Goal: Task Accomplishment & Management: Manage account settings

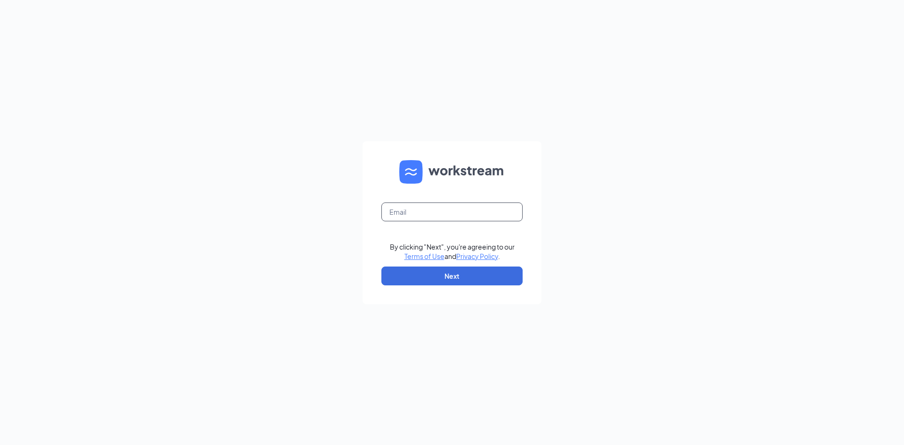
click at [407, 211] on input "text" at bounding box center [451, 211] width 141 height 19
type input "gm49801@ghzaxbys.com"
click at [451, 271] on button "Next" at bounding box center [451, 275] width 141 height 19
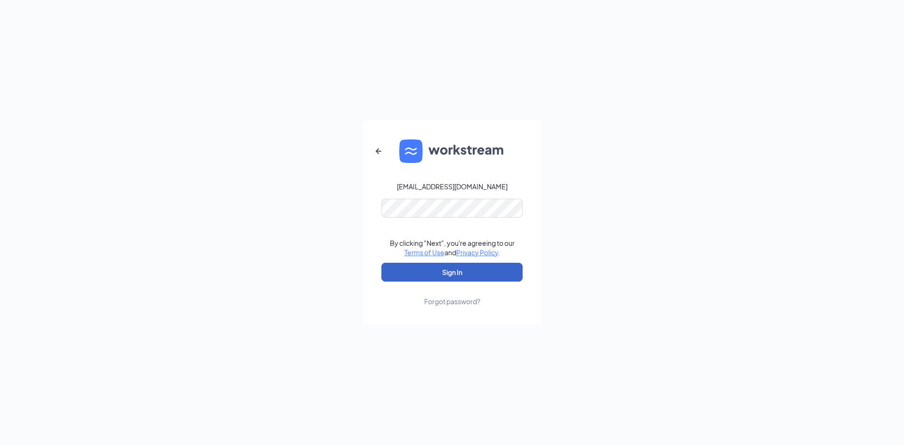
click at [463, 271] on button "Sign In" at bounding box center [451, 272] width 141 height 19
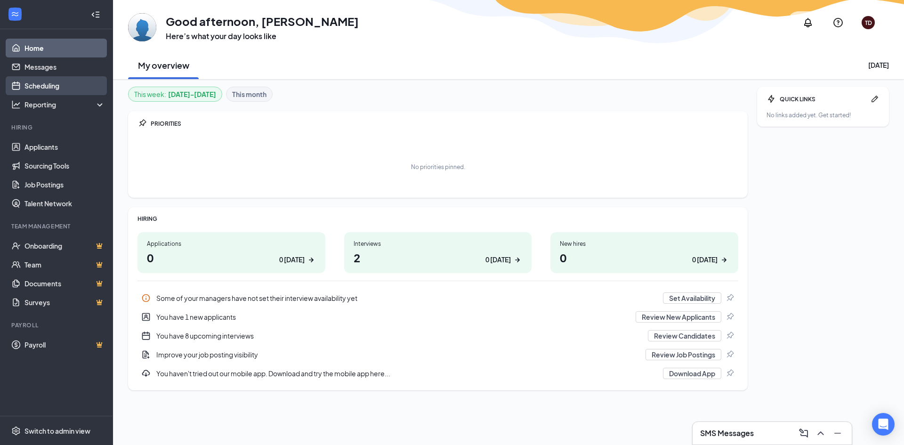
click at [33, 86] on link "Scheduling" at bounding box center [64, 85] width 80 height 19
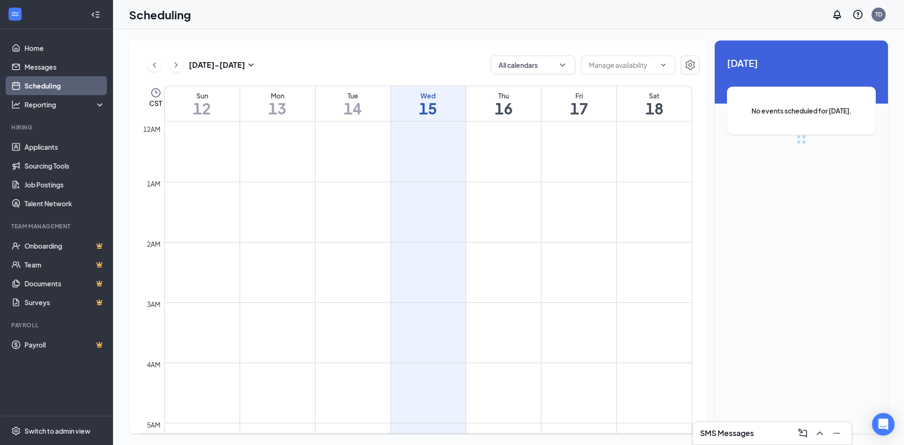
scroll to position [463, 0]
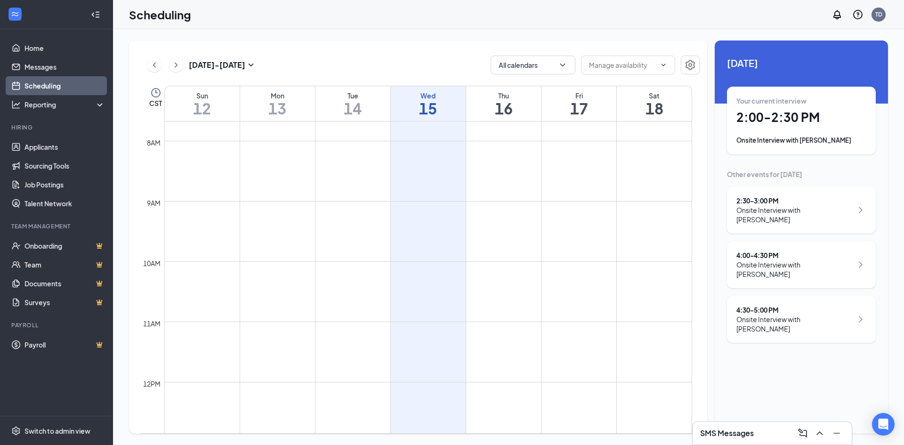
click at [776, 124] on h1 "2:00 - 2:30 PM" at bounding box center [801, 117] width 130 height 16
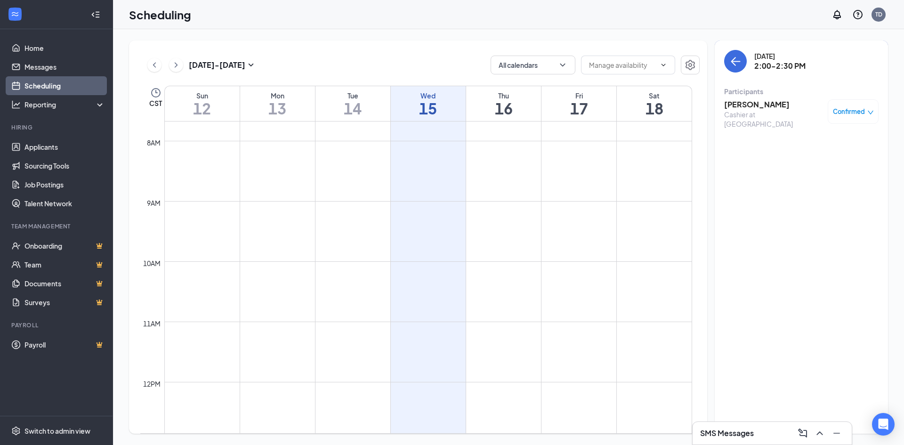
click at [868, 111] on icon "down" at bounding box center [871, 113] width 6 height 4
click at [845, 177] on span "Mark as no-show" at bounding box center [825, 174] width 52 height 10
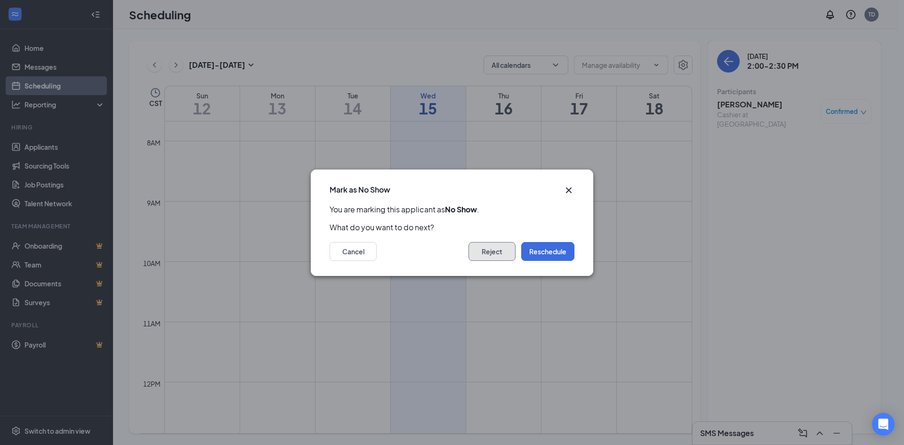
click at [497, 253] on button "Reject" at bounding box center [491, 251] width 47 height 19
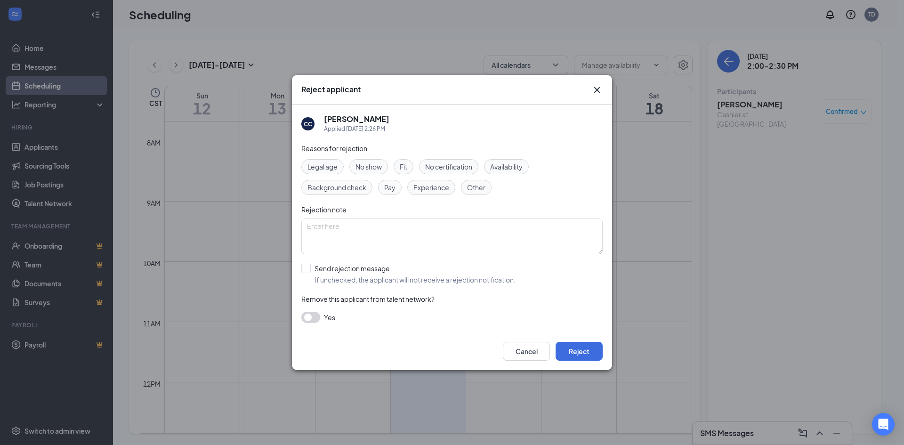
click at [299, 263] on div "CC [PERSON_NAME] Applied [DATE] 2:26 PM Reasons for rejection Legal age No show…" at bounding box center [452, 219] width 320 height 228
click at [368, 163] on span "No show" at bounding box center [368, 166] width 26 height 10
click at [301, 267] on input "Send rejection message If unchecked, the applicant will not receive a rejection…" at bounding box center [408, 274] width 214 height 21
checkbox input "true"
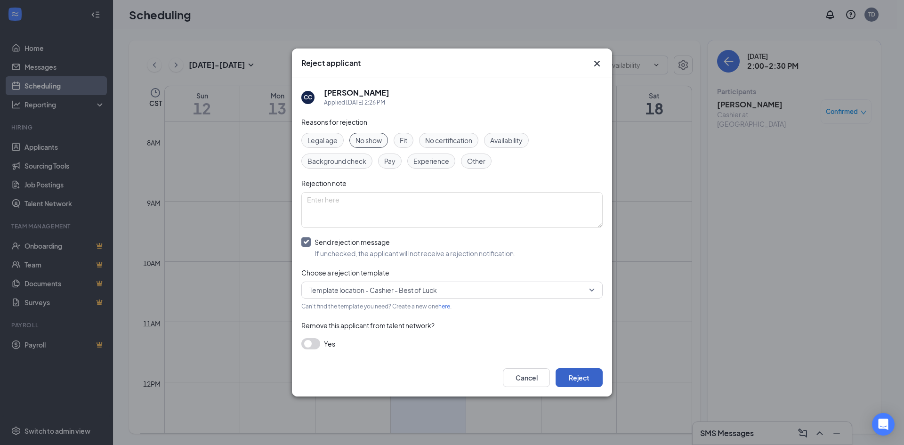
click at [584, 379] on button "Reject" at bounding box center [578, 377] width 47 height 19
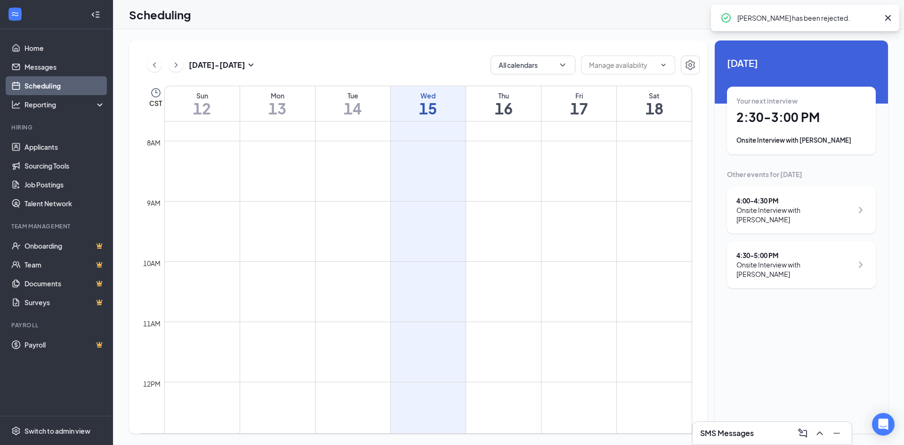
click at [782, 133] on div "Your next interview 2:30 - 3:00 PM Onsite Interview with [PERSON_NAME]" at bounding box center [801, 120] width 130 height 49
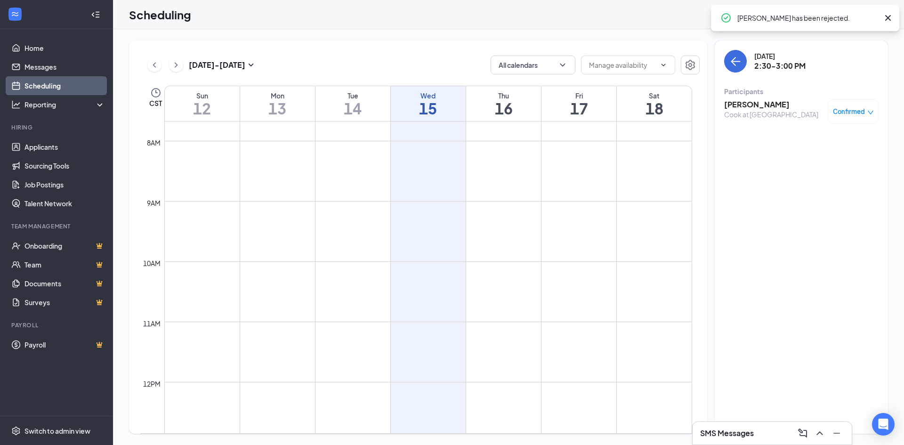
click at [768, 101] on h3 "[PERSON_NAME]" at bounding box center [771, 104] width 94 height 10
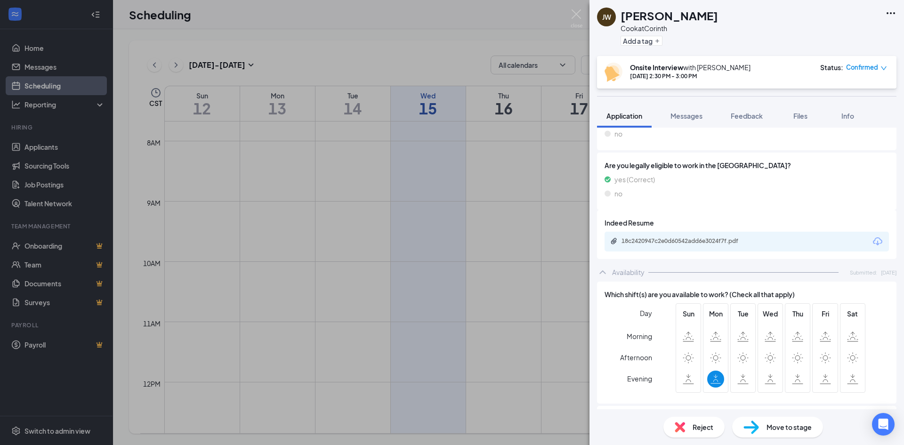
scroll to position [171, 0]
click at [702, 246] on div "18c2420947c2e0d60542add6e3024f7f.pdf" at bounding box center [687, 243] width 132 height 8
